Goal: Information Seeking & Learning: Learn about a topic

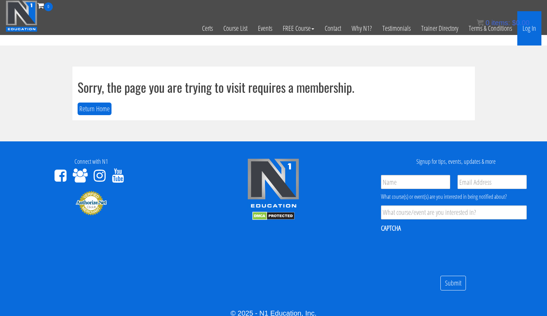
click at [527, 29] on link "Log In" at bounding box center [530, 28] width 24 height 34
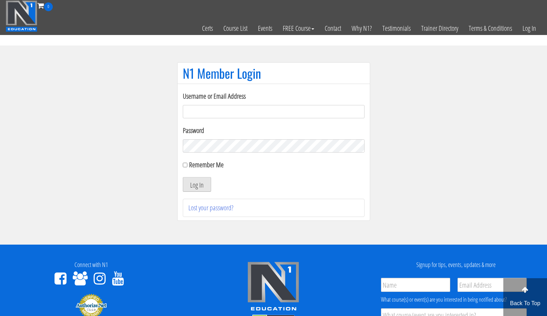
type input "[EMAIL_ADDRESS][DOMAIN_NAME]"
click at [194, 184] on button "Log In" at bounding box center [197, 184] width 28 height 15
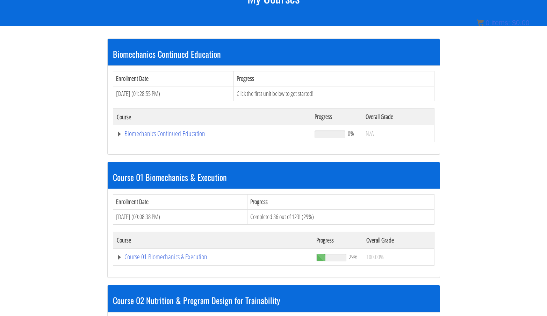
scroll to position [111, 0]
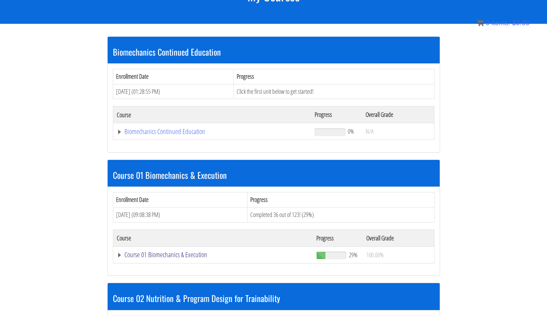
click at [169, 135] on link "Course 01 Biomechanics & Execution" at bounding box center [212, 131] width 191 height 7
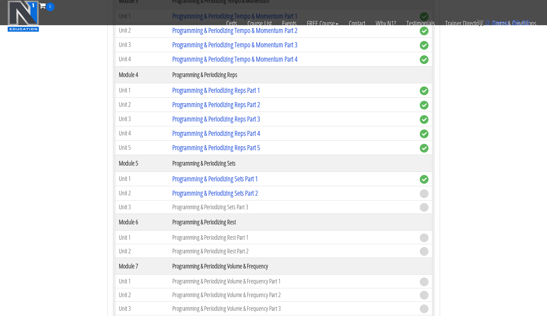
scroll to position [764, 0]
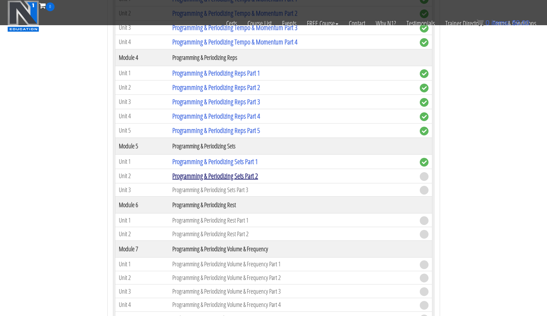
click at [232, 178] on link "Programming & Periodizing Sets Part 2" at bounding box center [215, 175] width 86 height 9
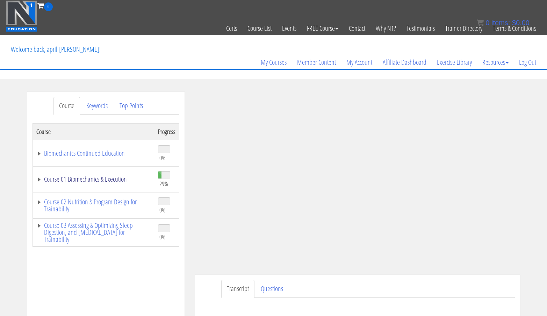
click at [109, 180] on link "Course 01 Biomechanics & Execution" at bounding box center [93, 179] width 115 height 7
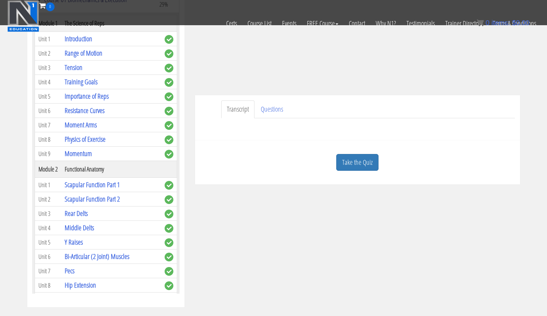
scroll to position [136, 0]
click at [349, 158] on link "Take the Quiz" at bounding box center [357, 162] width 42 height 17
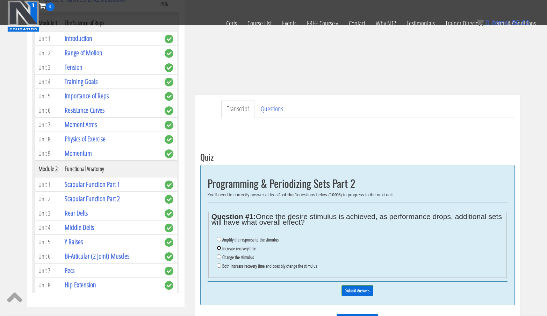
click at [220, 248] on input "Increase recovery time" at bounding box center [219, 248] width 5 height 5
radio input "true"
click at [220, 266] on input "Both increase recovery time and possibly change the stimulus" at bounding box center [219, 265] width 5 height 5
radio input "true"
click at [355, 290] on input "Submit Answers" at bounding box center [358, 290] width 32 height 11
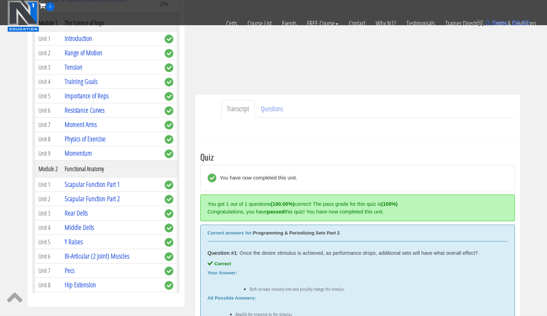
scroll to position [265, 0]
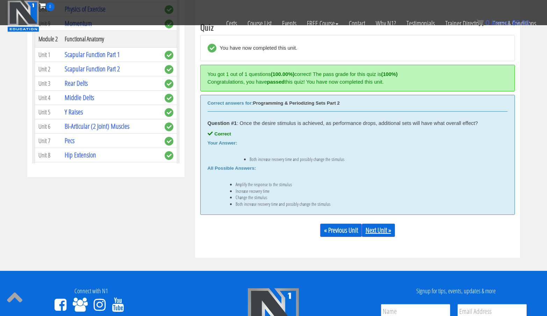
click at [380, 235] on link "Next Unit »" at bounding box center [378, 229] width 33 height 13
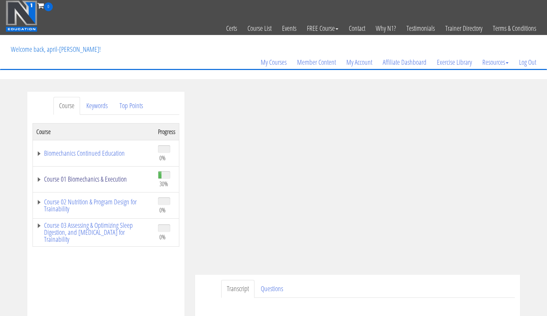
click at [114, 176] on link "Course 01 Biomechanics & Execution" at bounding box center [93, 179] width 115 height 7
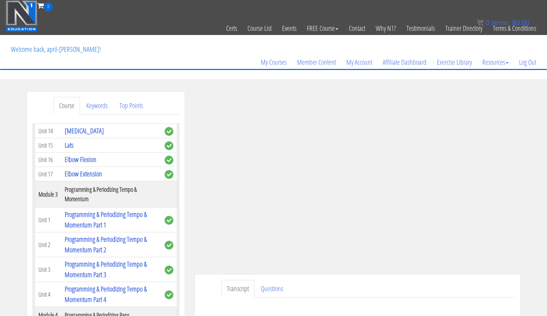
scroll to position [66, 0]
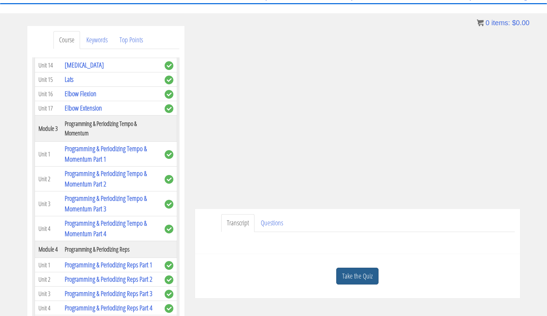
click at [342, 269] on link "Take the Quiz" at bounding box center [357, 276] width 42 height 17
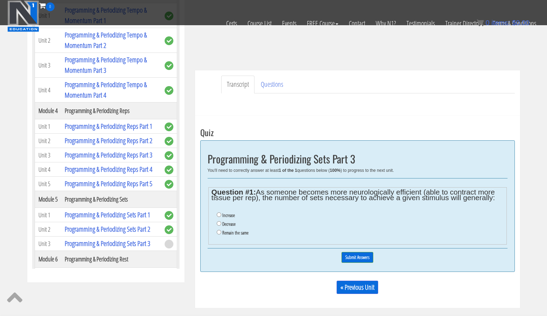
scroll to position [160, 0]
click at [229, 225] on label "Decrease" at bounding box center [228, 224] width 13 height 6
click at [221, 225] on input "Decrease" at bounding box center [219, 223] width 5 height 5
radio input "true"
click at [358, 258] on input "Submit Answers" at bounding box center [358, 257] width 32 height 11
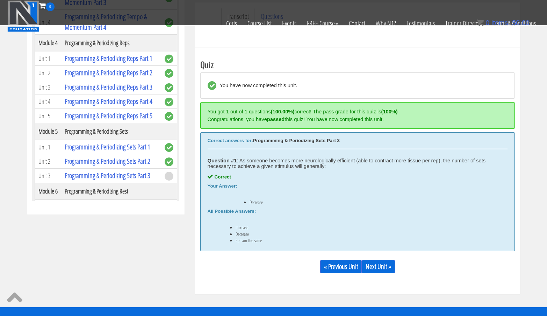
scroll to position [265, 0]
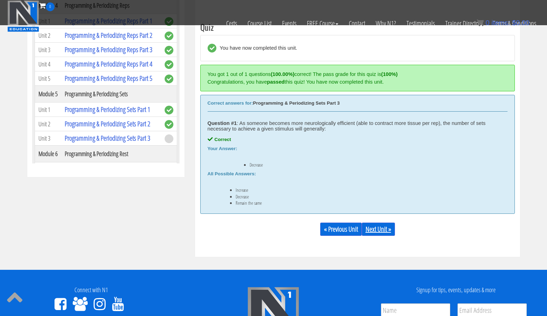
click at [378, 228] on link "Next Unit »" at bounding box center [378, 228] width 33 height 13
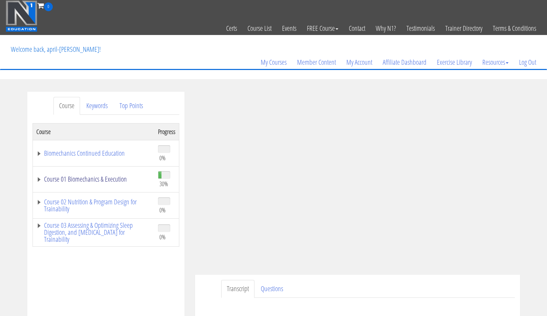
click at [119, 178] on link "Course 01 Biomechanics & Execution" at bounding box center [93, 179] width 115 height 7
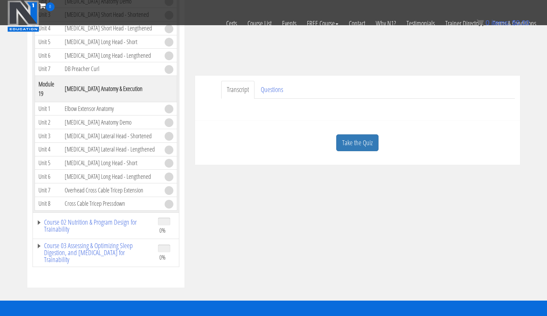
scroll to position [155, 0]
